Goal: Task Accomplishment & Management: Complete application form

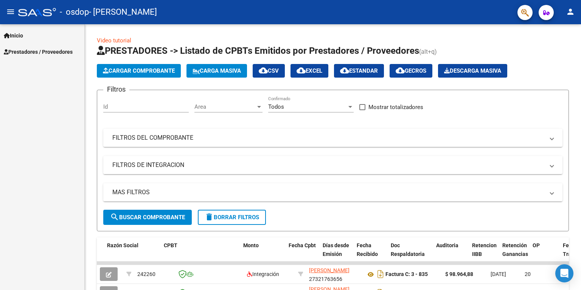
scroll to position [0, 202]
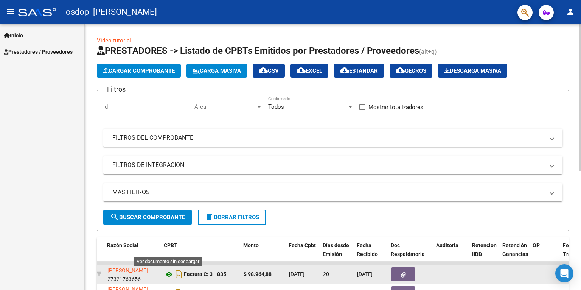
click at [167, 274] on icon at bounding box center [169, 274] width 10 height 9
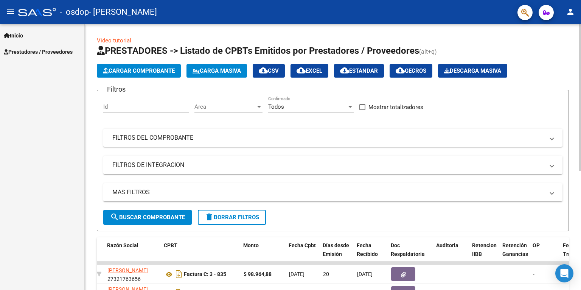
scroll to position [215, 0]
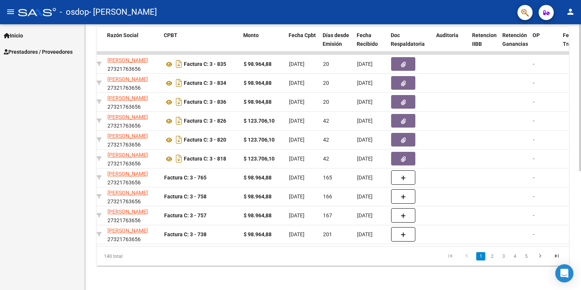
click at [581, 188] on div at bounding box center [580, 157] width 2 height 266
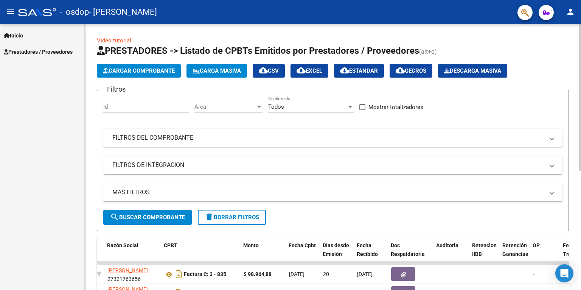
click at [581, 49] on div at bounding box center [580, 157] width 2 height 266
click at [63, 52] on span "Prestadores / Proveedores" at bounding box center [38, 52] width 69 height 8
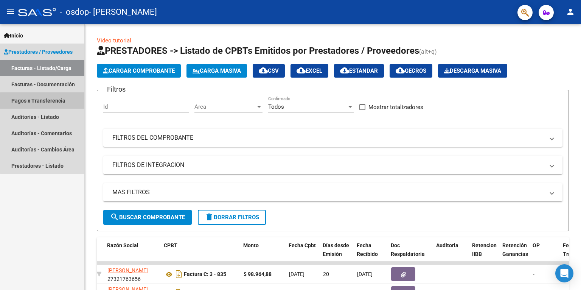
click at [51, 101] on link "Pagos x Transferencia" at bounding box center [42, 100] width 84 height 16
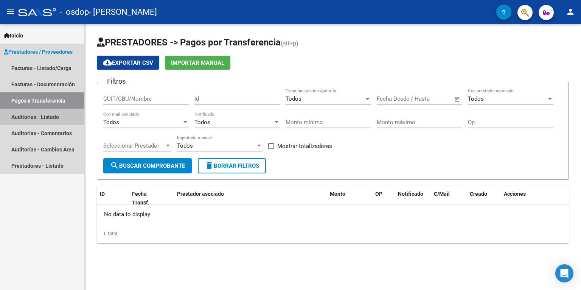
click at [51, 118] on link "Auditorías - Listado" at bounding box center [42, 117] width 84 height 16
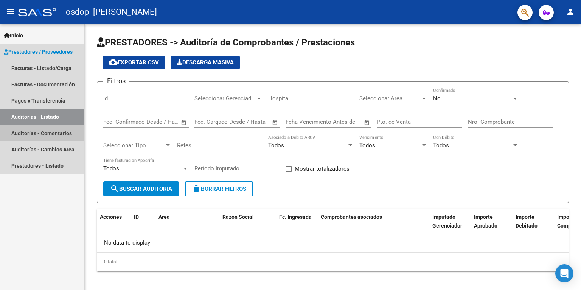
click at [48, 133] on link "Auditorías - Comentarios" at bounding box center [42, 133] width 84 height 16
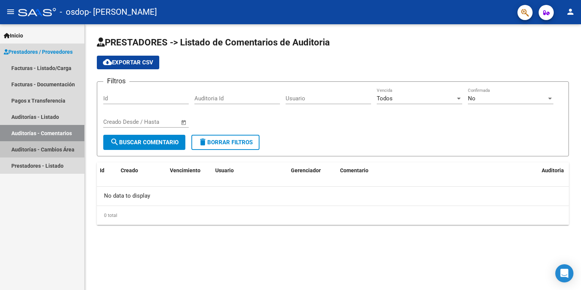
click at [50, 152] on link "Auditorías - Cambios Área" at bounding box center [42, 149] width 84 height 16
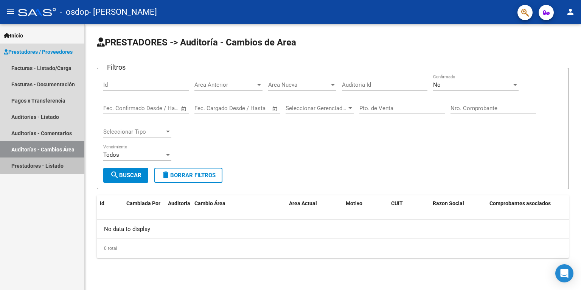
click at [51, 161] on link "Prestadores - Listado" at bounding box center [42, 165] width 84 height 16
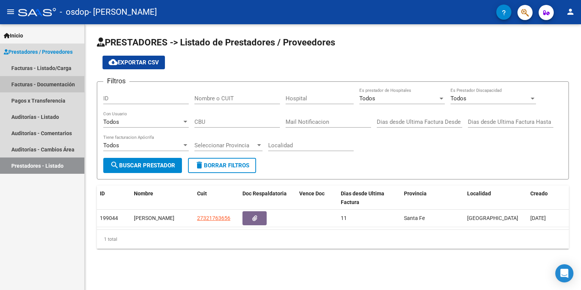
click at [59, 89] on link "Facturas - Documentación" at bounding box center [42, 84] width 84 height 16
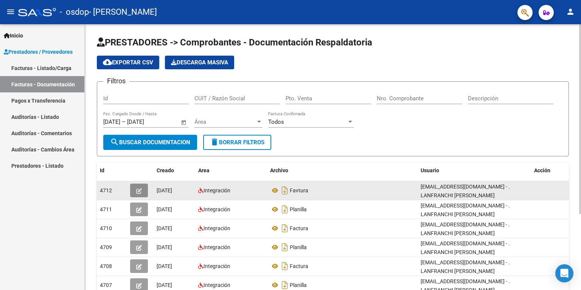
click at [140, 188] on icon "button" at bounding box center [139, 191] width 6 height 6
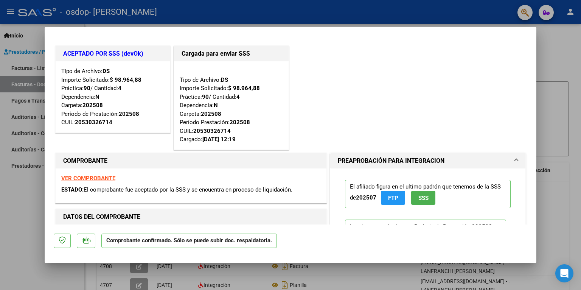
scroll to position [165, 0]
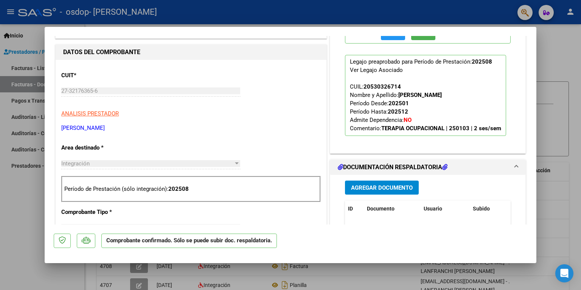
click at [537, 160] on div at bounding box center [290, 145] width 581 height 290
type input "$ 0,00"
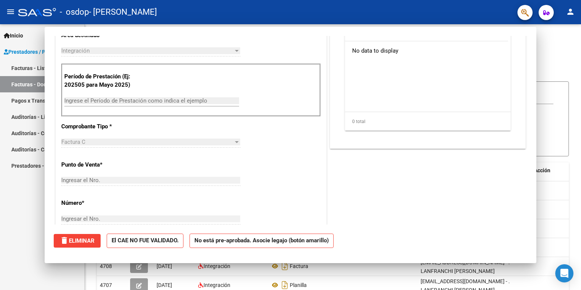
scroll to position [0, 0]
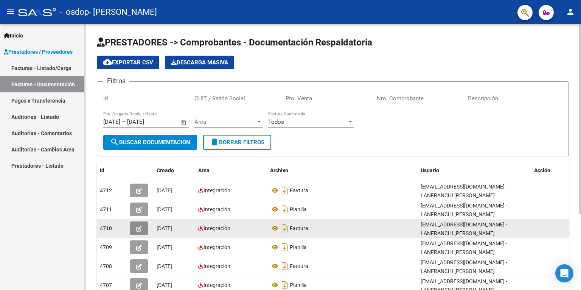
click at [140, 226] on icon "button" at bounding box center [139, 229] width 6 height 6
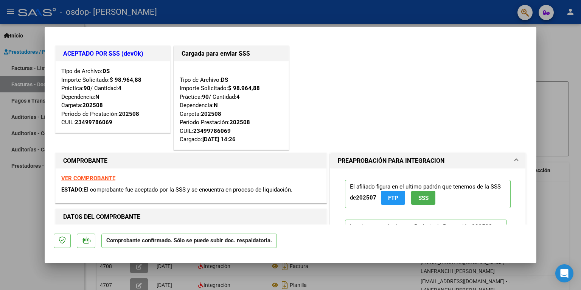
click at [565, 47] on div at bounding box center [290, 145] width 581 height 290
type input "$ 0,00"
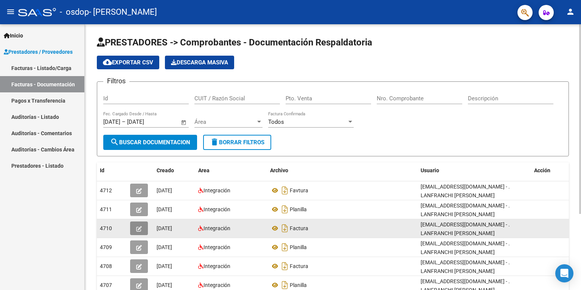
click at [141, 227] on icon "button" at bounding box center [139, 229] width 6 height 6
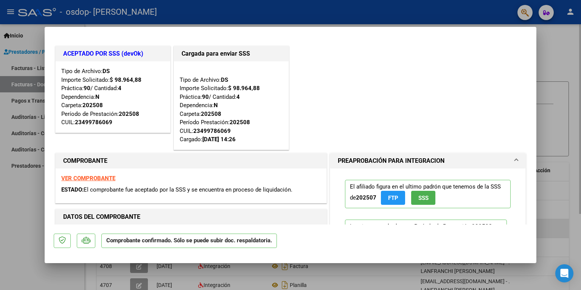
click at [141, 227] on mat-dialog-actions "Comprobante confirmado. Sólo se puede subir doc. respaldatoria." at bounding box center [291, 239] width 474 height 30
click at [356, 137] on div "ACEPTADO POR SSS (devOk) Tipo de Archivo: DS Importe Solicitado: $ 98.964,88 Pr…" at bounding box center [291, 97] width 474 height 107
click at [552, 38] on div at bounding box center [290, 145] width 581 height 290
type input "$ 0,00"
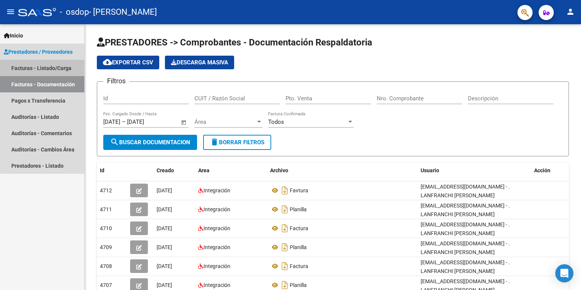
click at [35, 68] on link "Facturas - Listado/Carga" at bounding box center [42, 68] width 84 height 16
